Goal: Navigation & Orientation: Go to known website

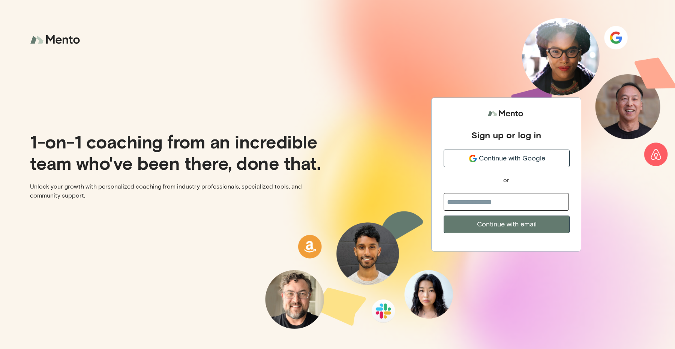
click at [530, 158] on span "Continue with Google" at bounding box center [512, 158] width 66 height 10
